Goal: Transaction & Acquisition: Purchase product/service

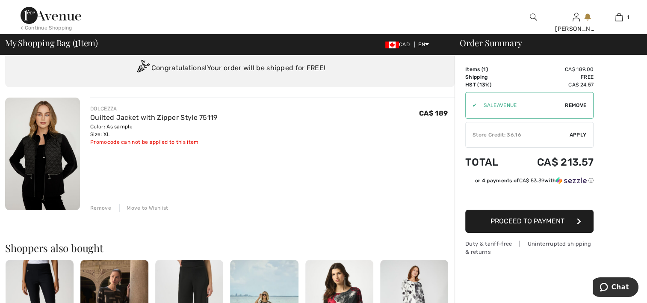
scroll to position [43, 0]
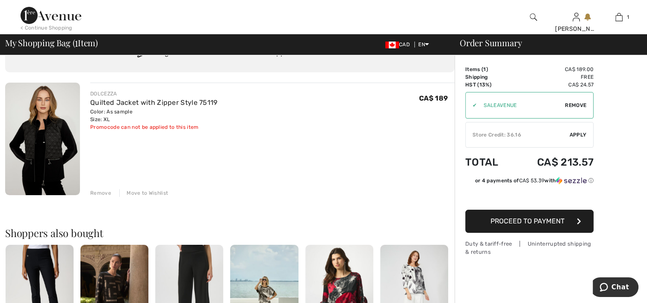
click at [49, 127] on img at bounding box center [42, 138] width 75 height 112
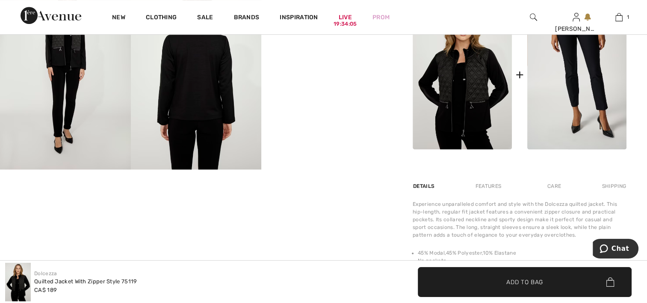
scroll to position [299, 0]
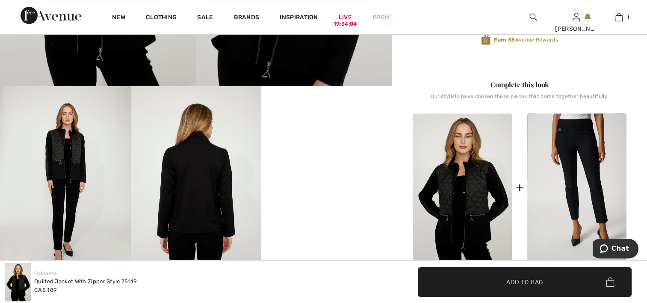
click at [191, 191] on img at bounding box center [196, 184] width 131 height 196
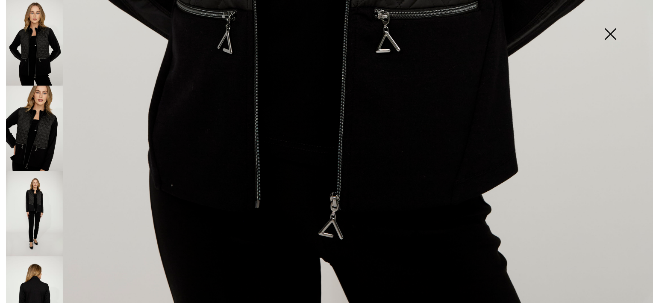
scroll to position [667, 0]
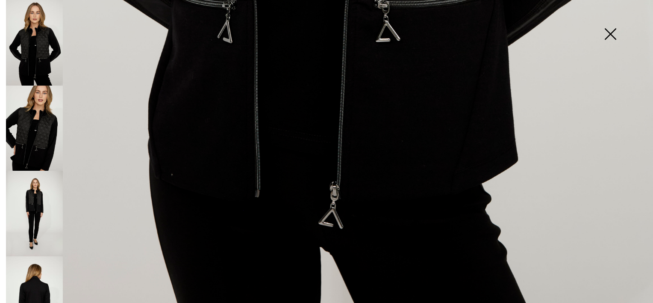
click at [43, 278] on img at bounding box center [34, 298] width 57 height 85
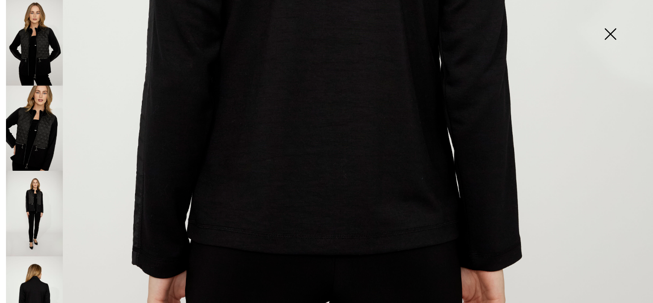
scroll to position [539, 0]
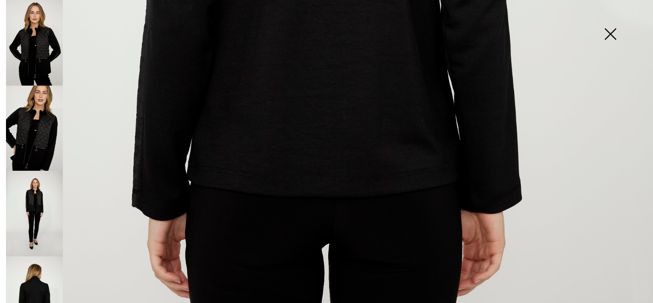
click at [44, 197] on img at bounding box center [34, 213] width 57 height 85
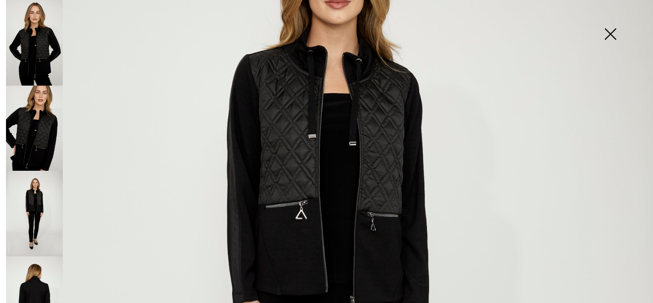
scroll to position [154, 0]
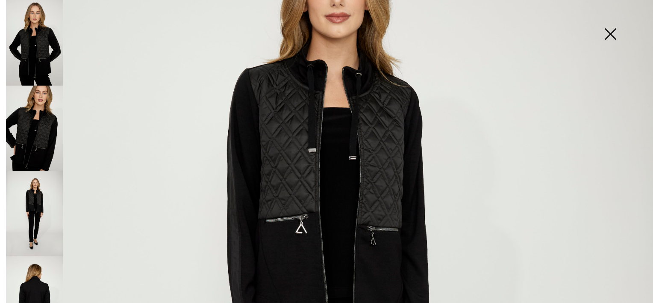
click at [611, 30] on img at bounding box center [610, 35] width 43 height 44
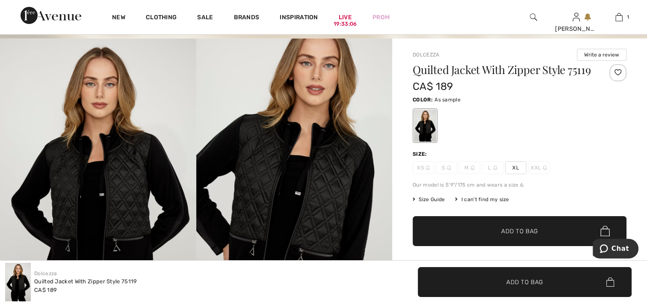
scroll to position [0, 0]
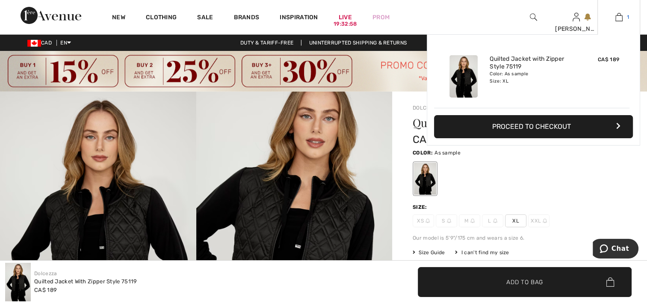
click at [621, 20] on img at bounding box center [618, 17] width 7 height 10
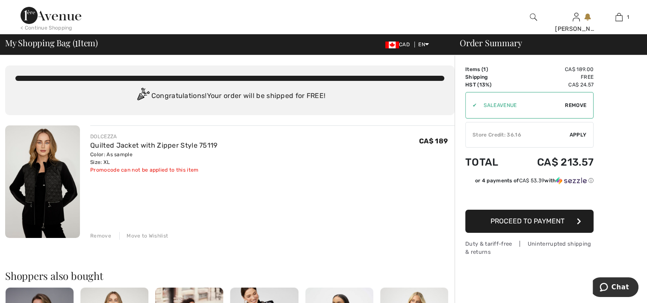
click at [546, 220] on span "Proceed to Payment" at bounding box center [527, 221] width 74 height 8
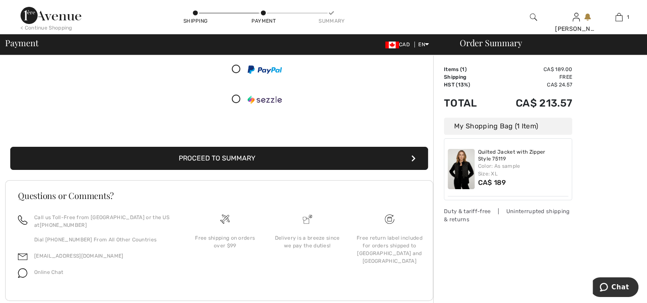
scroll to position [128, 0]
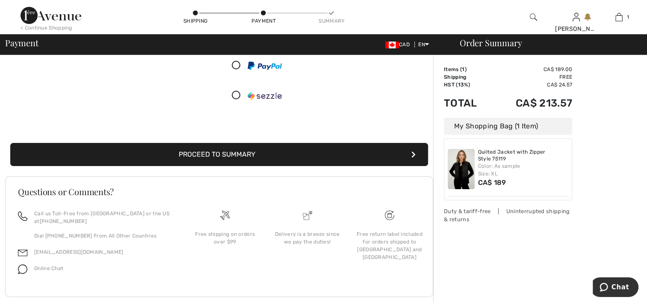
click at [240, 152] on button "Proceed to Summary" at bounding box center [219, 154] width 418 height 23
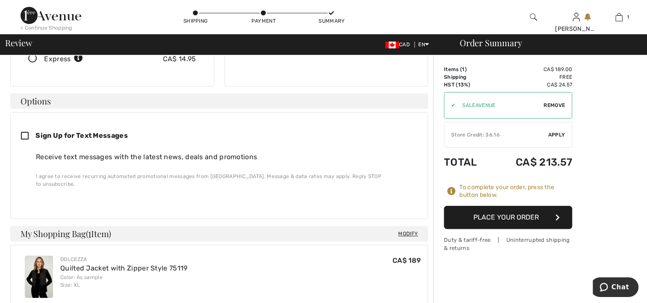
scroll to position [128, 0]
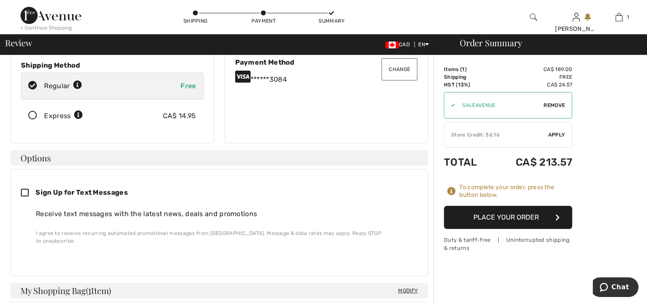
click at [498, 218] on button "Place Your Order" at bounding box center [508, 217] width 128 height 23
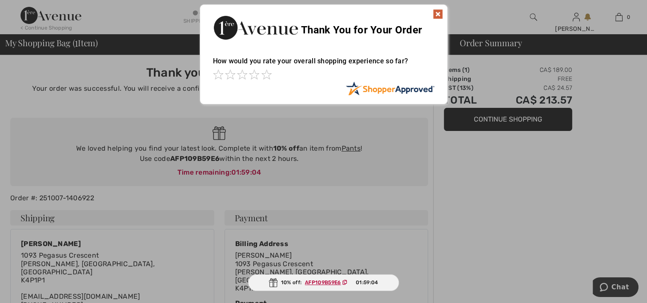
click at [438, 14] on img at bounding box center [438, 14] width 10 height 10
